Goal: Task Accomplishment & Management: Manage account settings

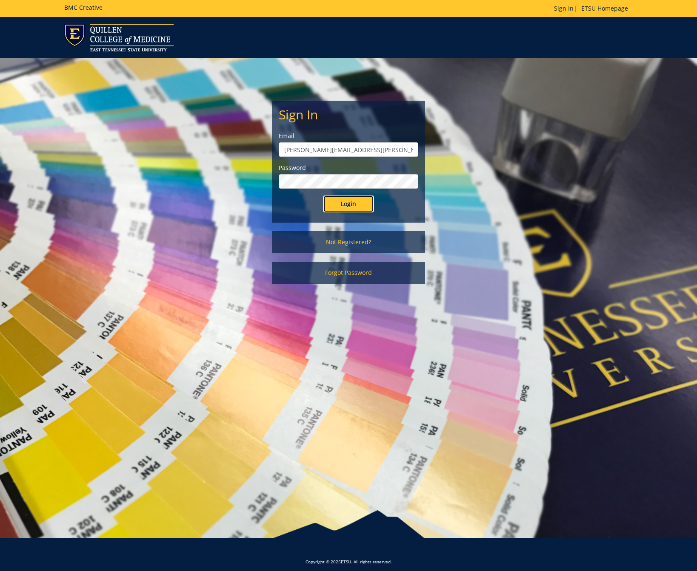
click at [344, 203] on input "Login" at bounding box center [348, 204] width 51 height 17
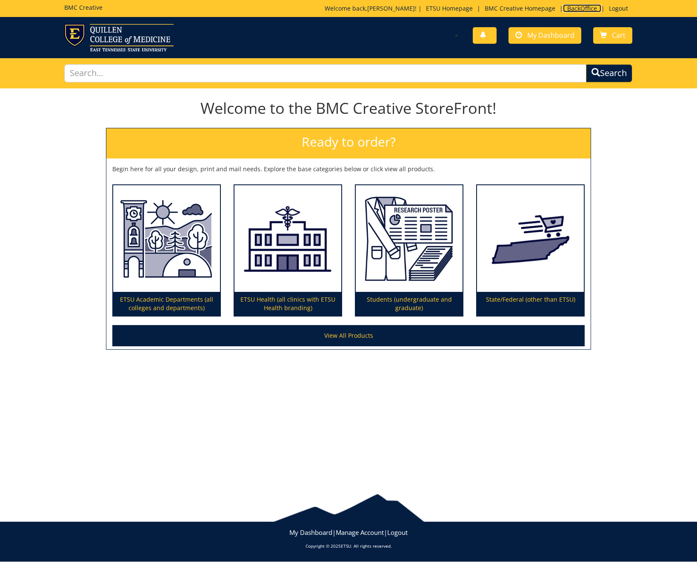
click at [578, 8] on link "BackOffice" at bounding box center [582, 8] width 38 height 8
